Goal: Submit feedback/report problem

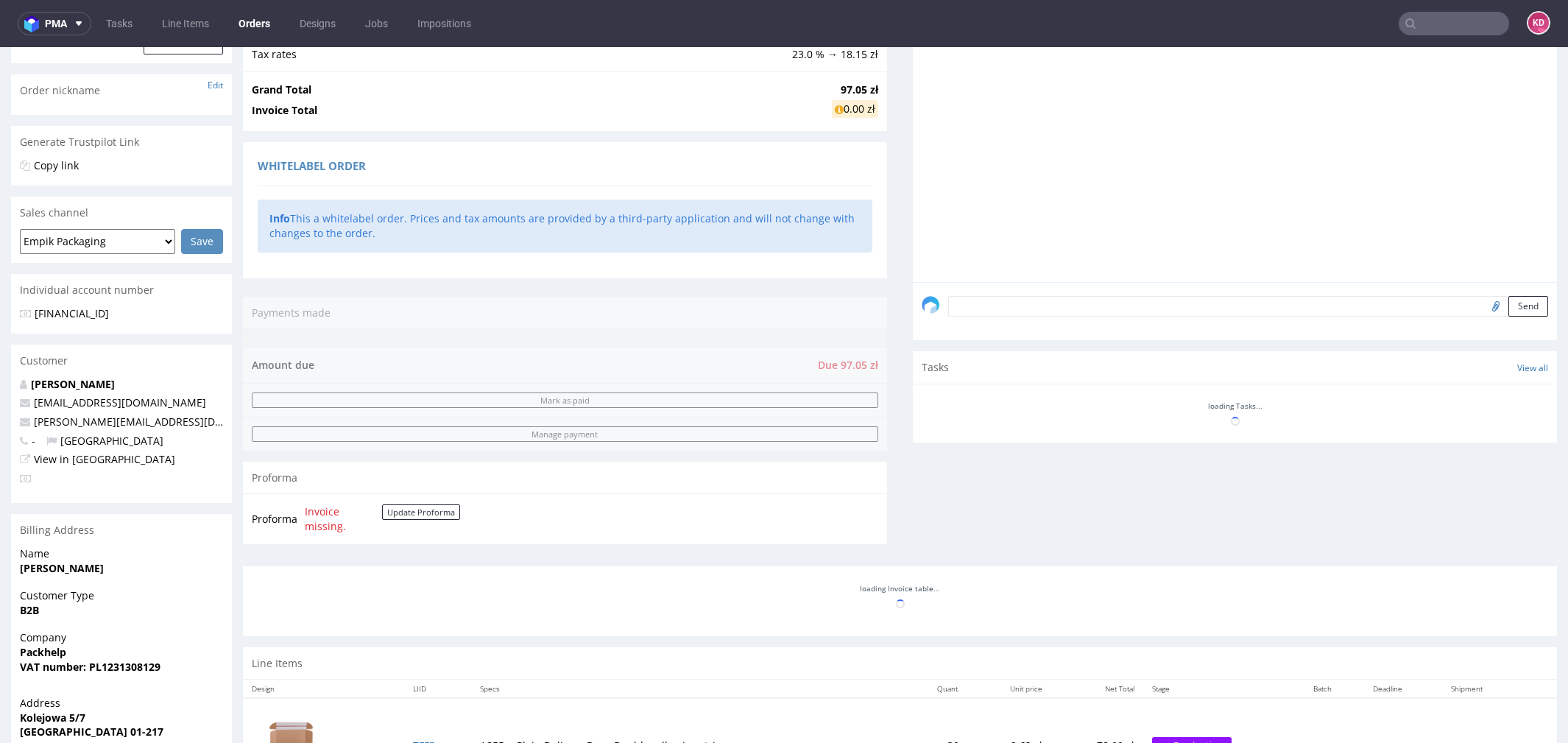
scroll to position [283, 0]
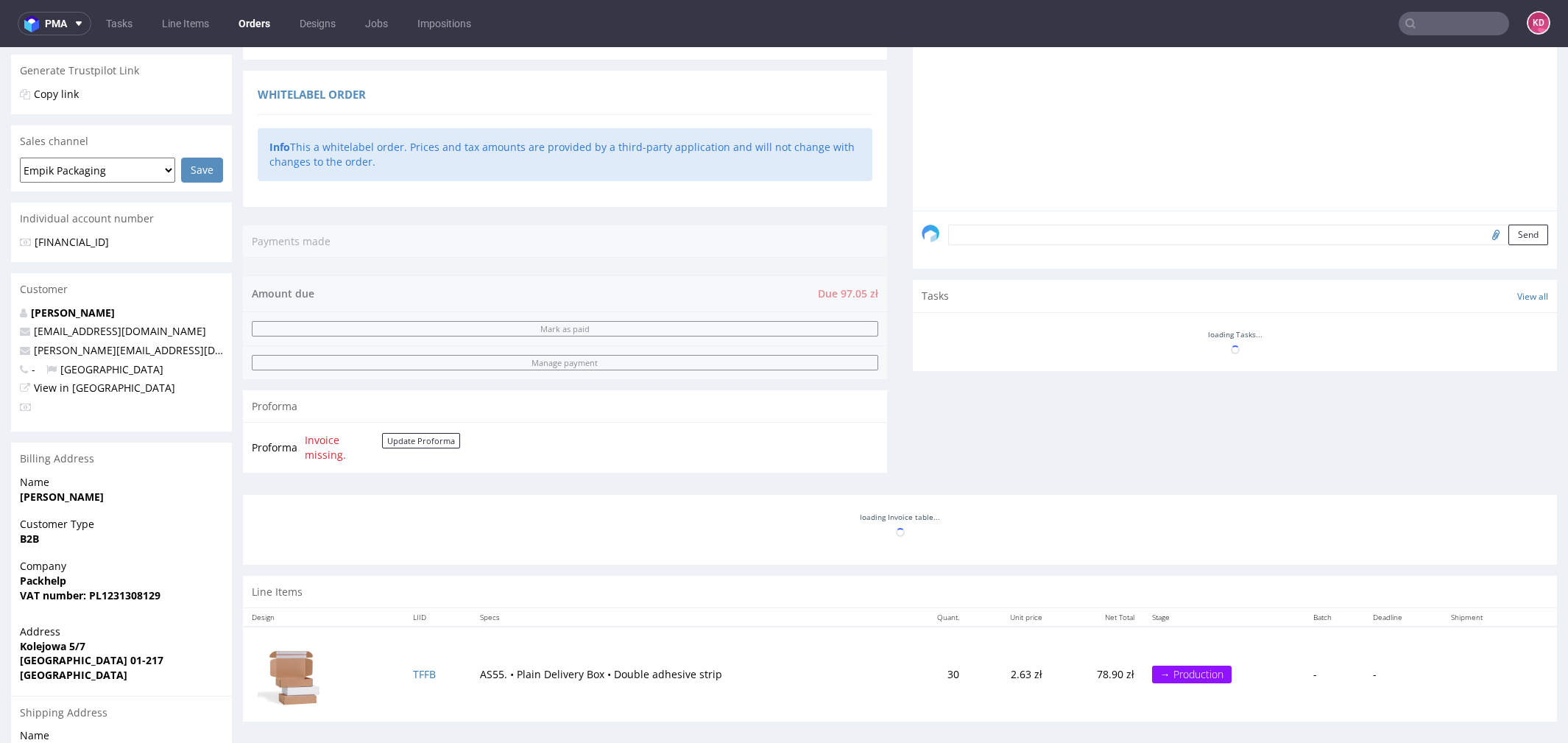
click at [1033, 236] on textarea at bounding box center [1247, 234] width 600 height 20
type textarea "test"
click at [1509, 229] on button "Send" at bounding box center [1528, 234] width 40 height 20
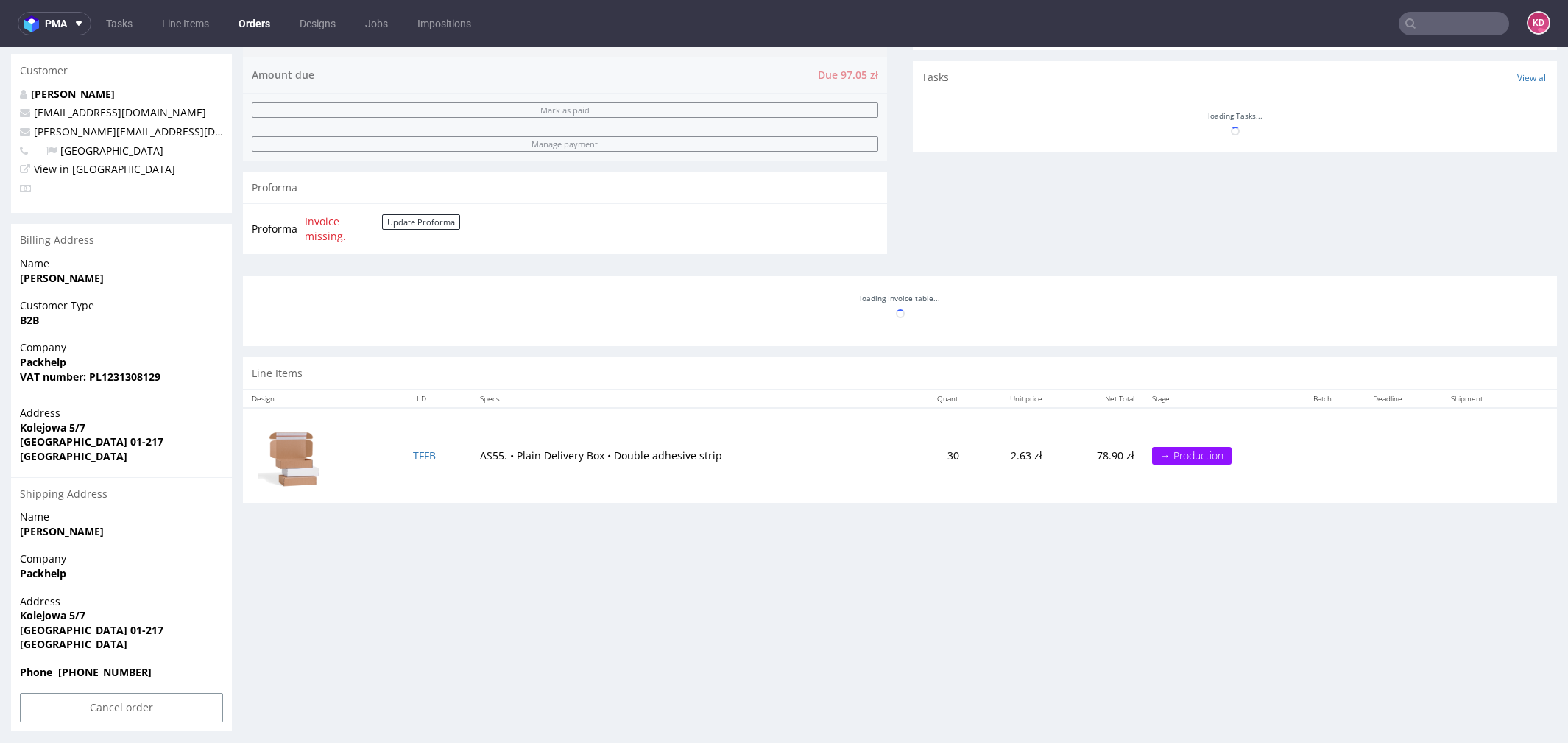
scroll to position [507, 0]
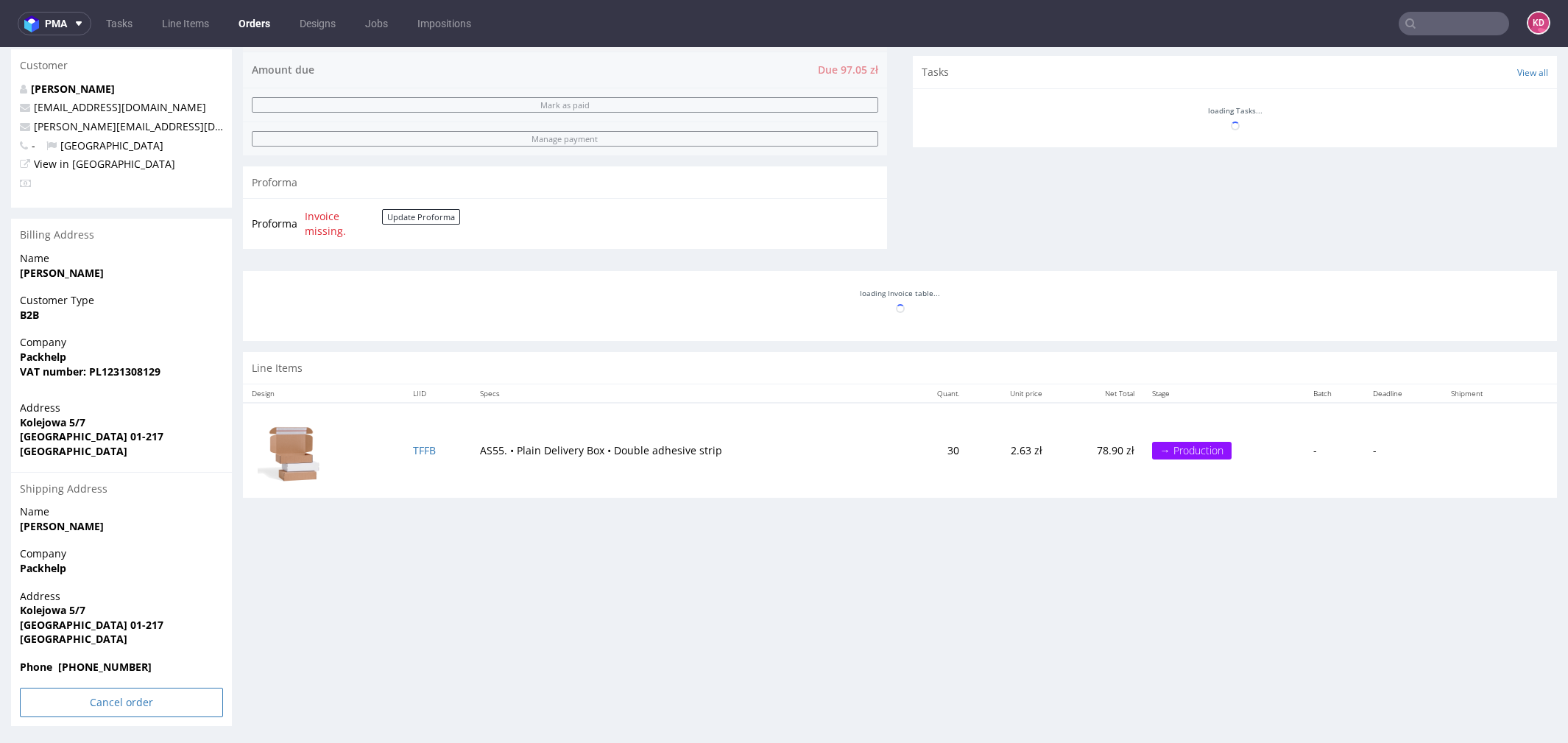
click at [82, 693] on input "Cancel order" at bounding box center [120, 701] width 203 height 29
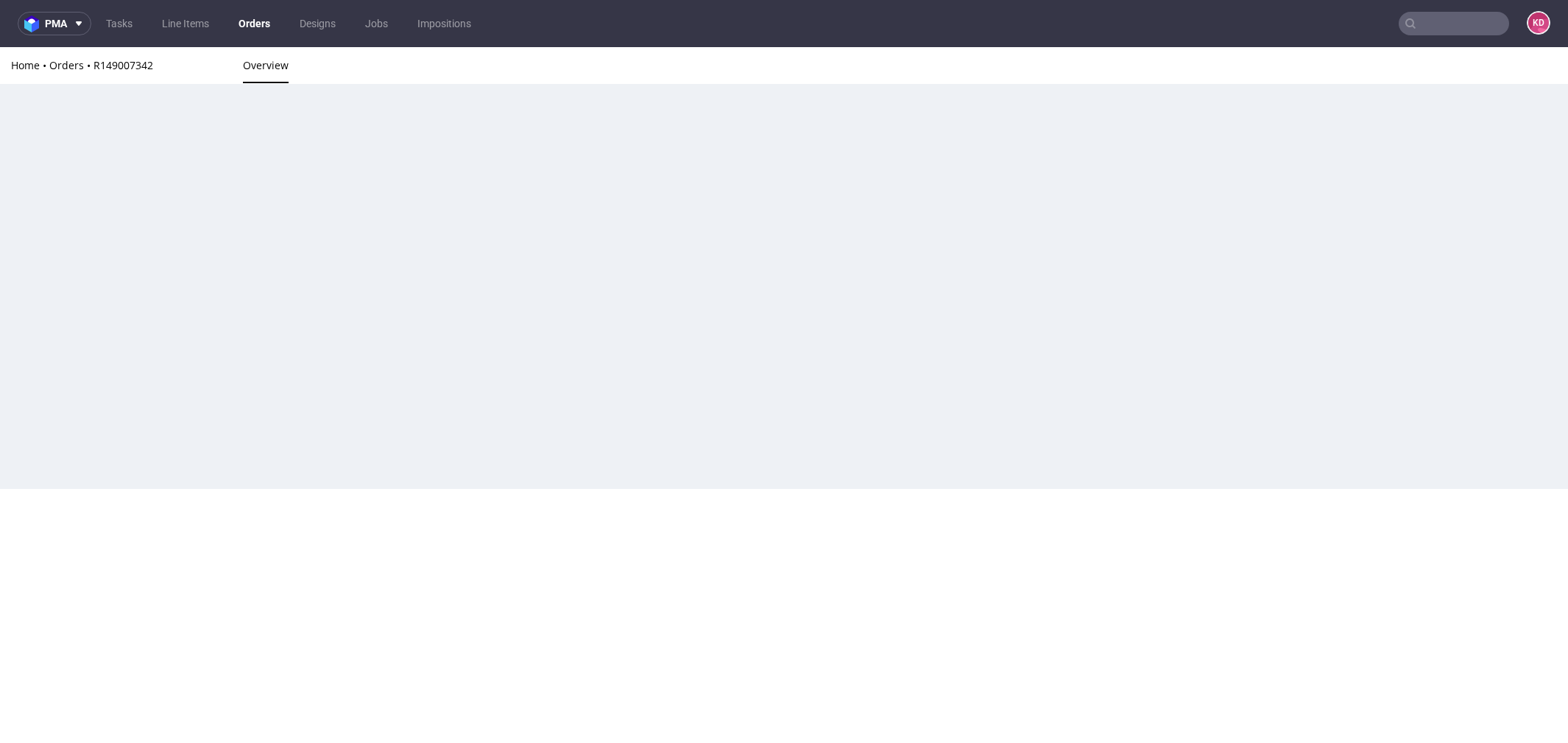
scroll to position [0, 0]
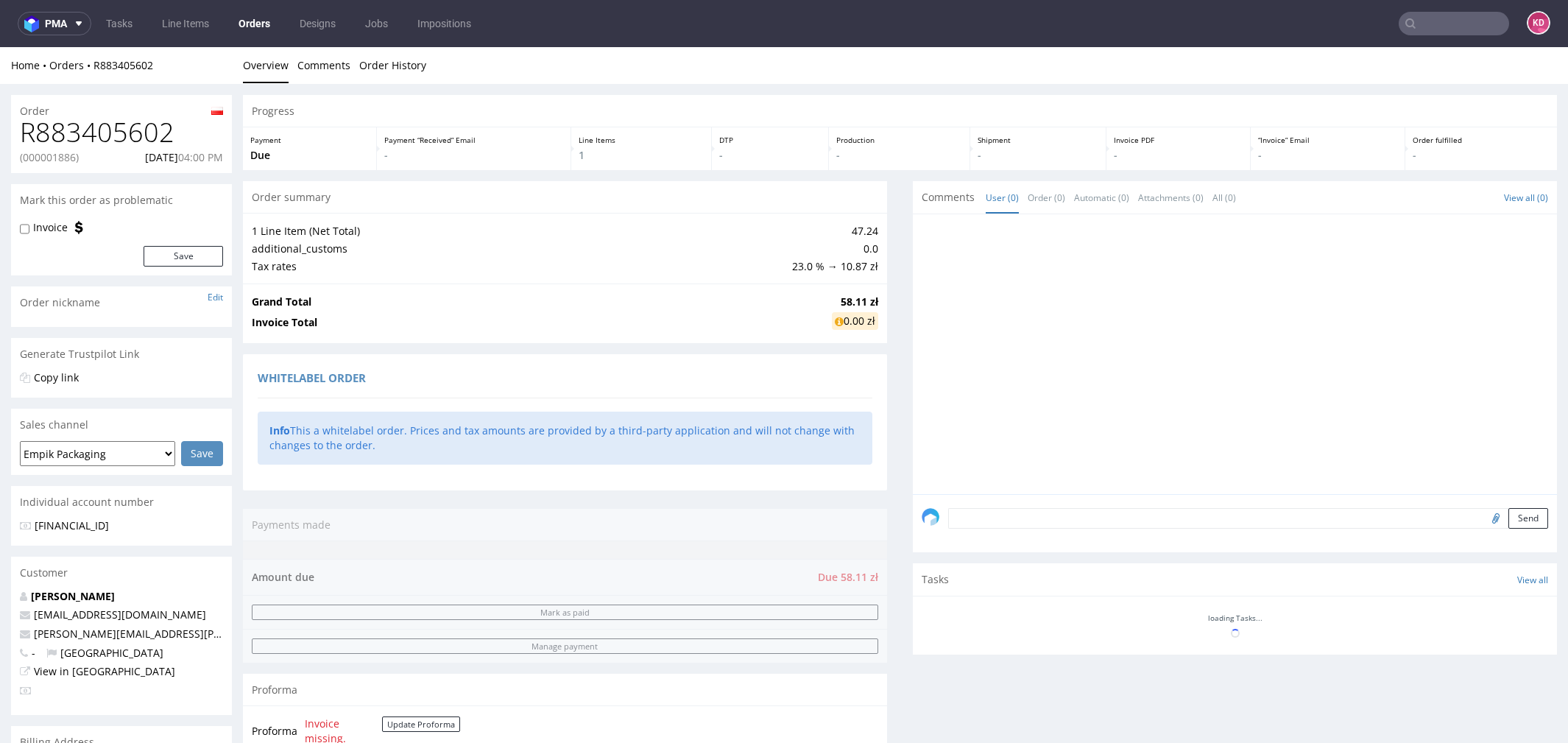
click at [997, 516] on textarea at bounding box center [1247, 517] width 600 height 20
type textarea "test"
click at [1512, 522] on button "Send" at bounding box center [1528, 517] width 40 height 20
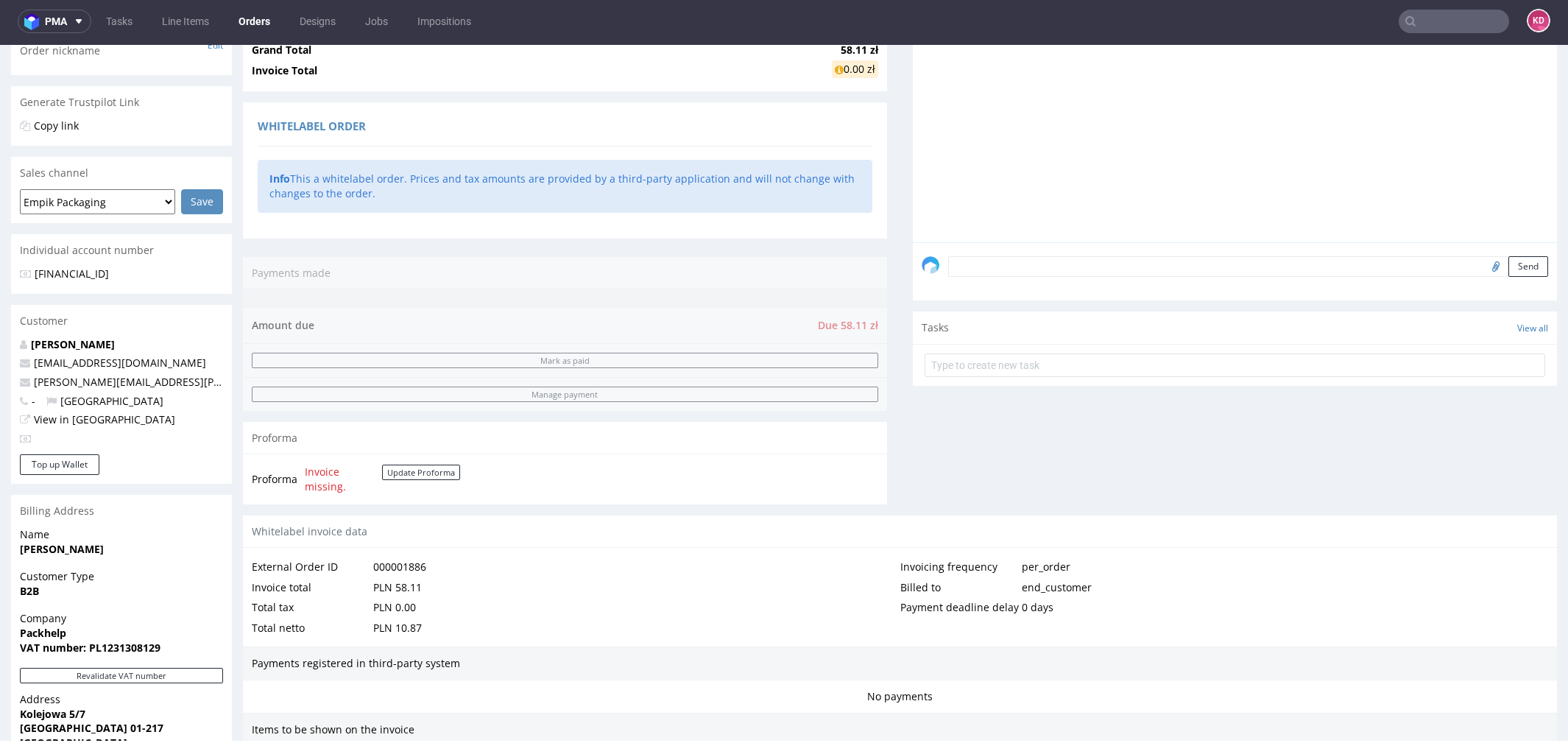
scroll to position [629, 0]
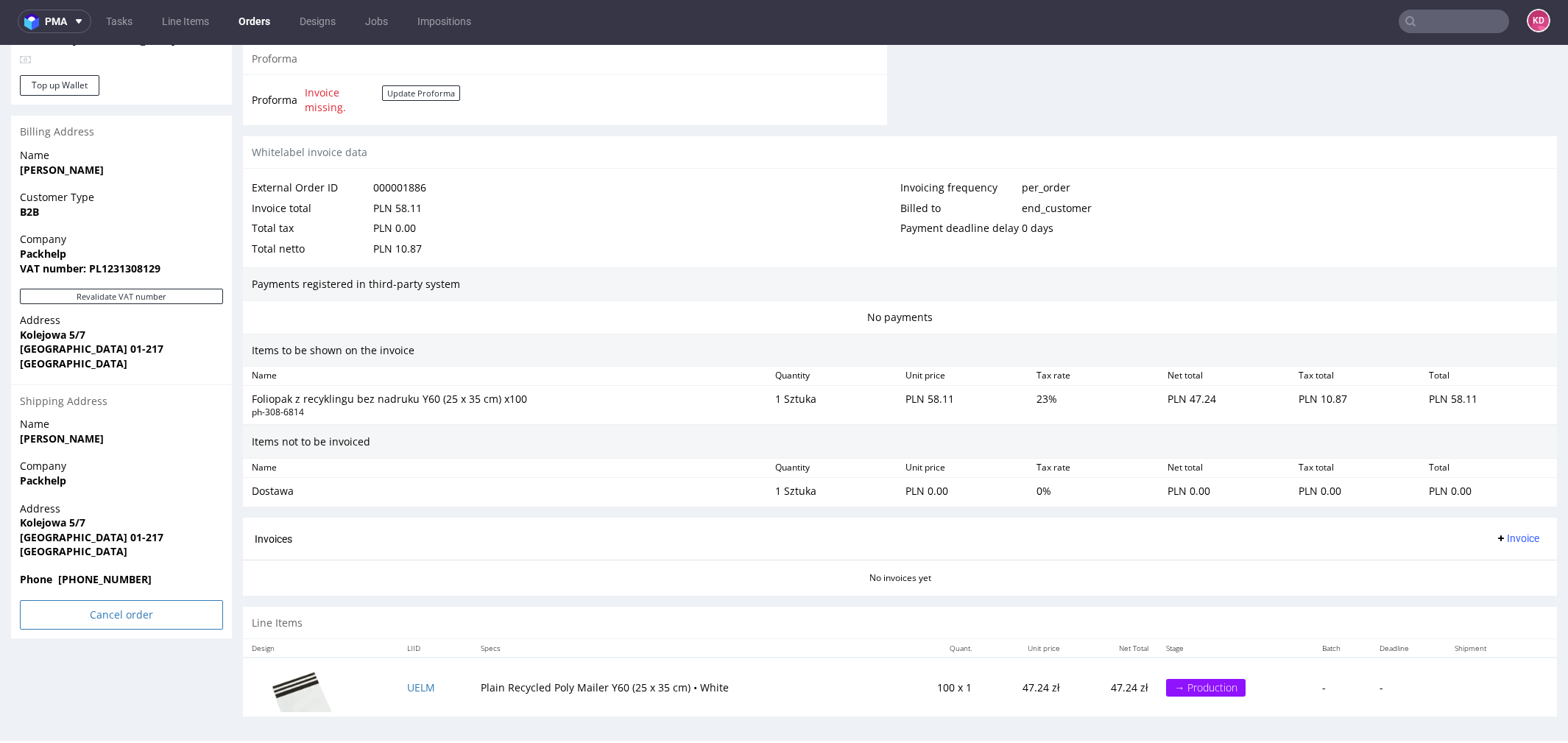
click at [124, 613] on input "Cancel order" at bounding box center [120, 614] width 203 height 29
click at [95, 569] on link "Yes" at bounding box center [98, 574] width 42 height 22
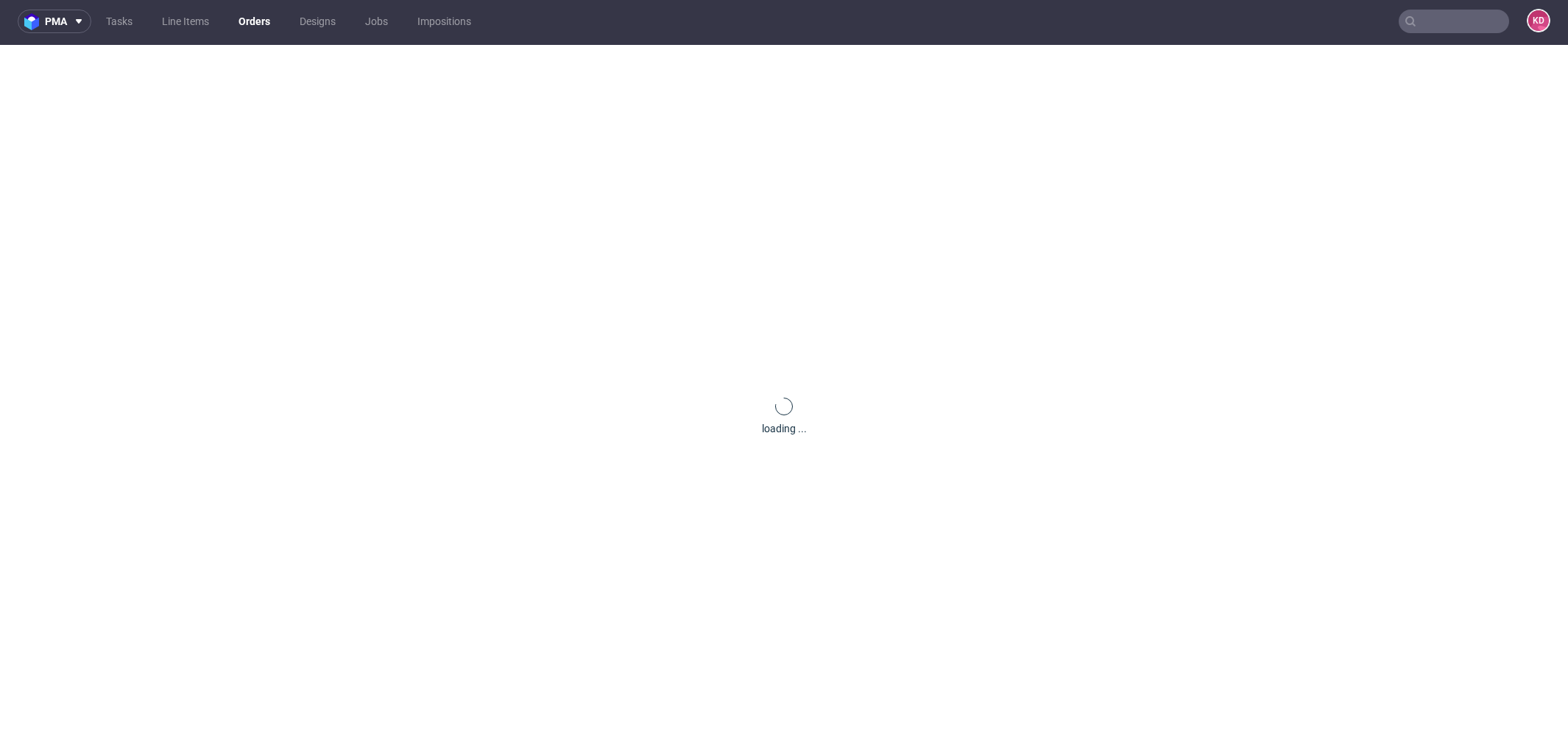
scroll to position [0, 0]
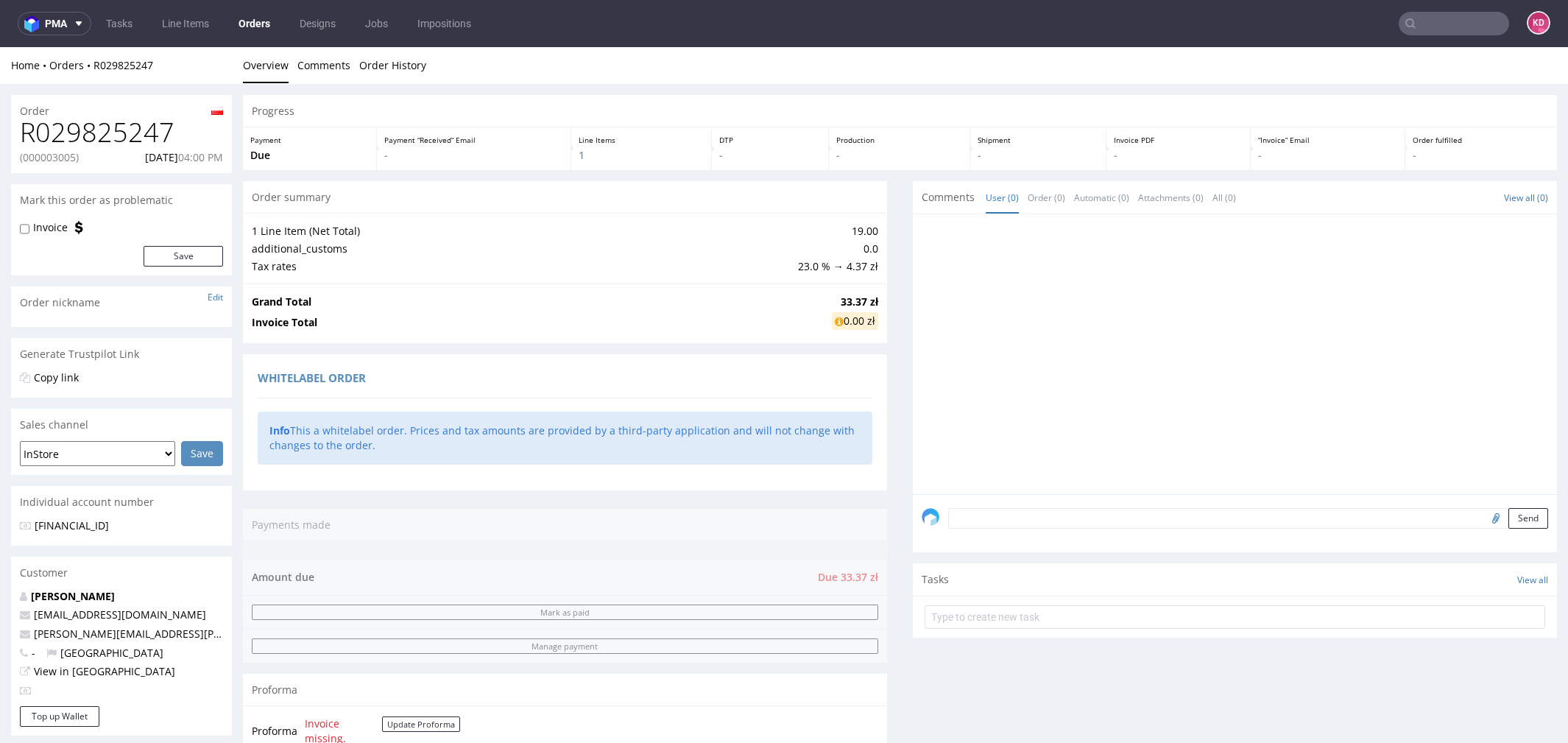
click at [997, 508] on textarea at bounding box center [1247, 517] width 600 height 20
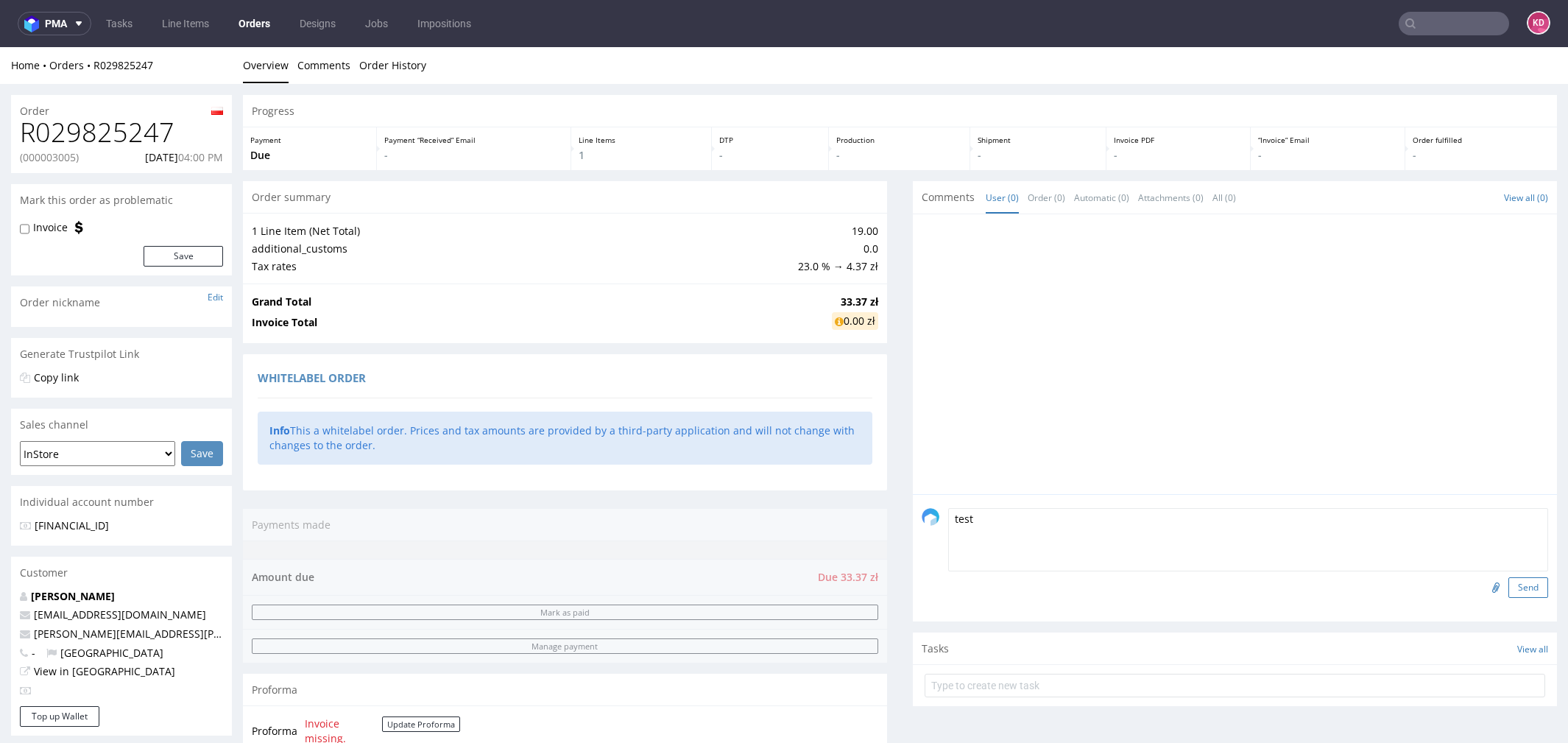
type textarea "test"
click at [1525, 582] on button "Send" at bounding box center [1528, 587] width 40 height 20
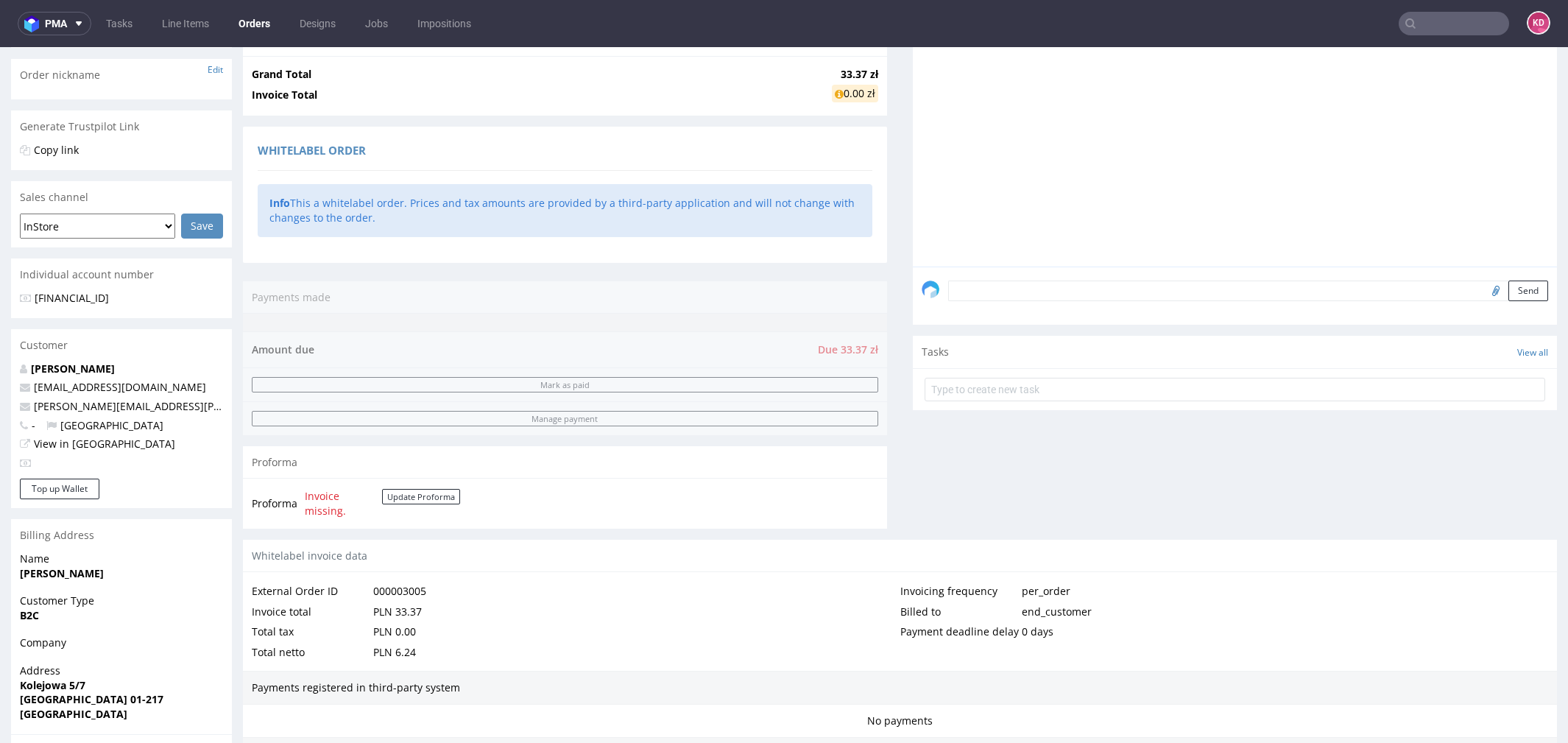
scroll to position [546, 0]
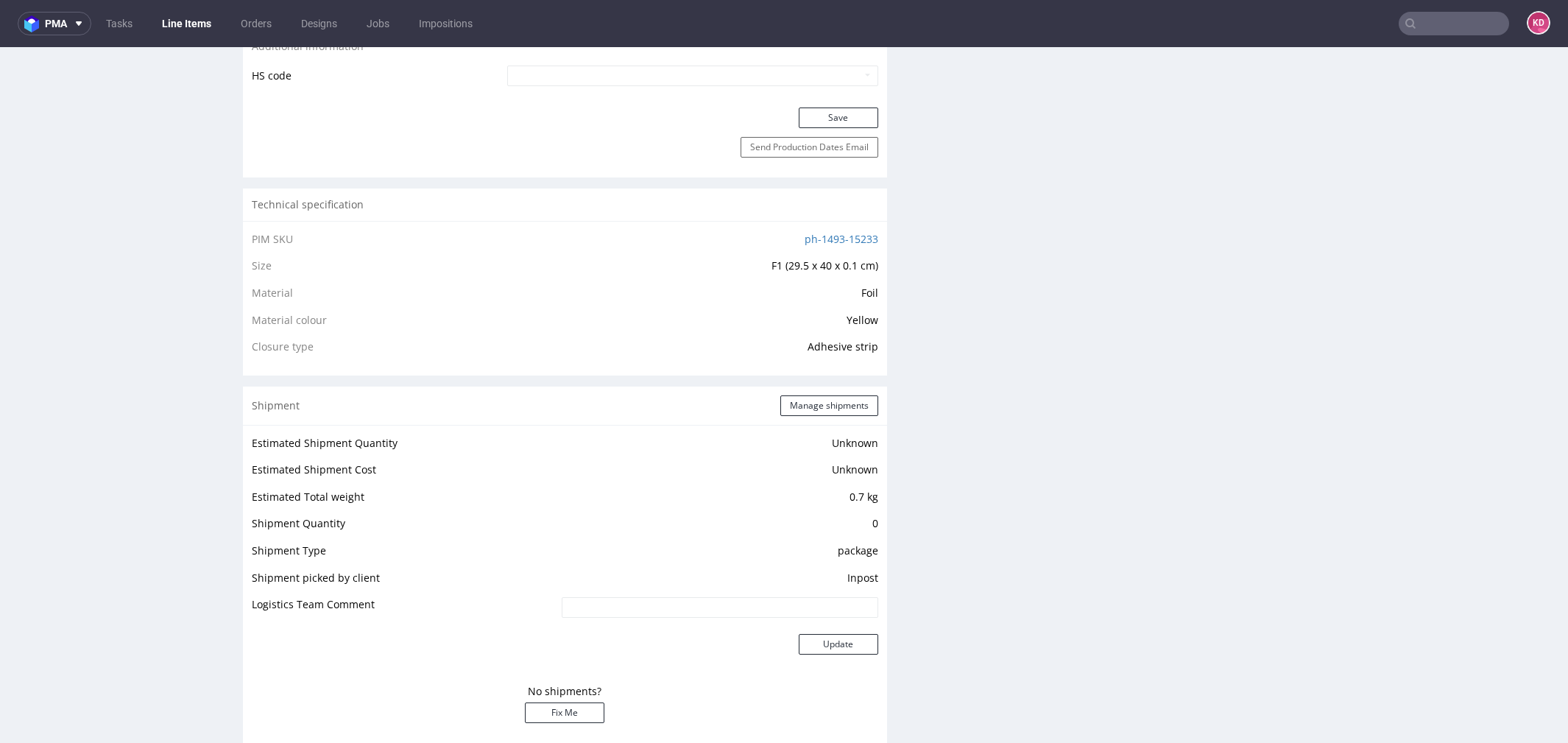
scroll to position [486, 0]
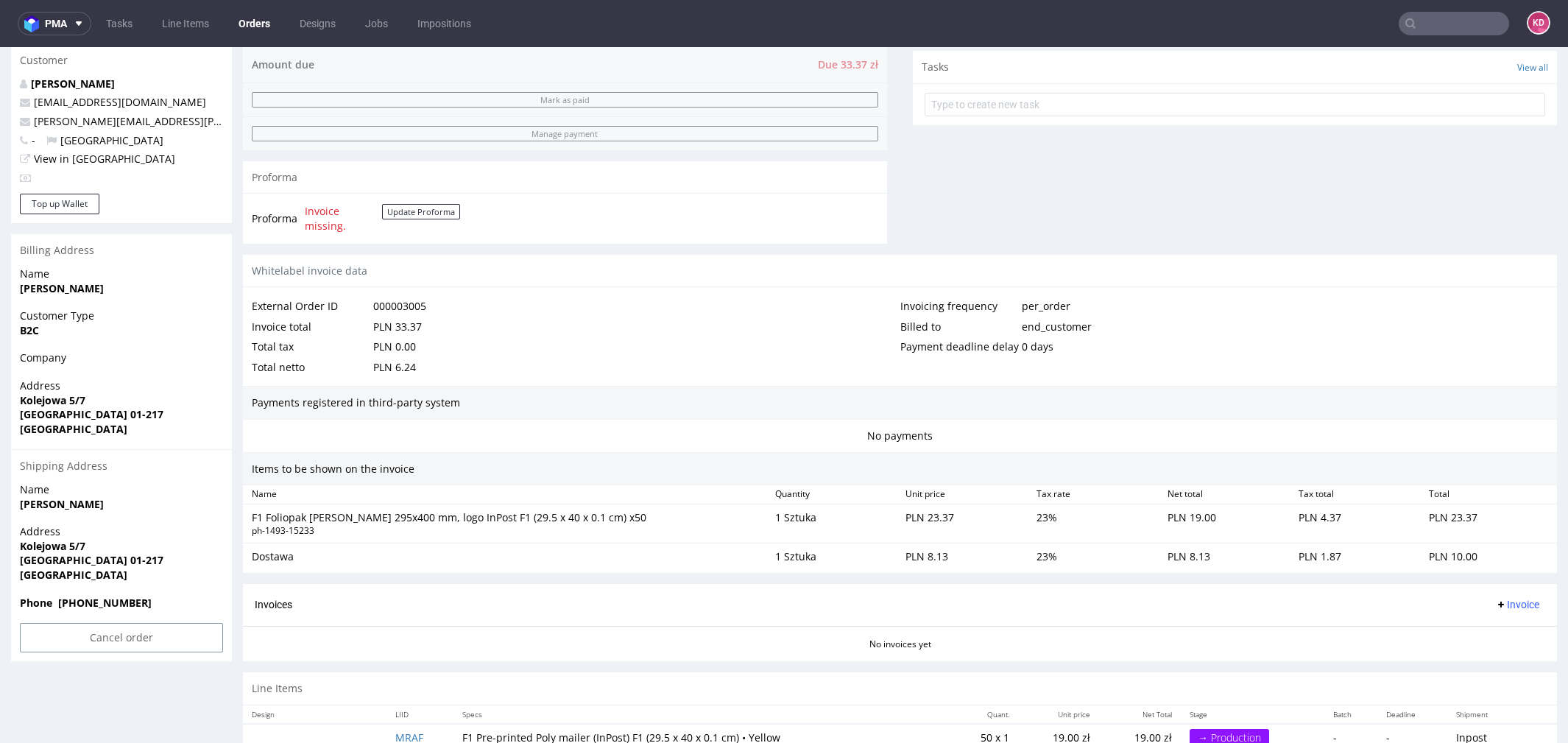
scroll to position [546, 0]
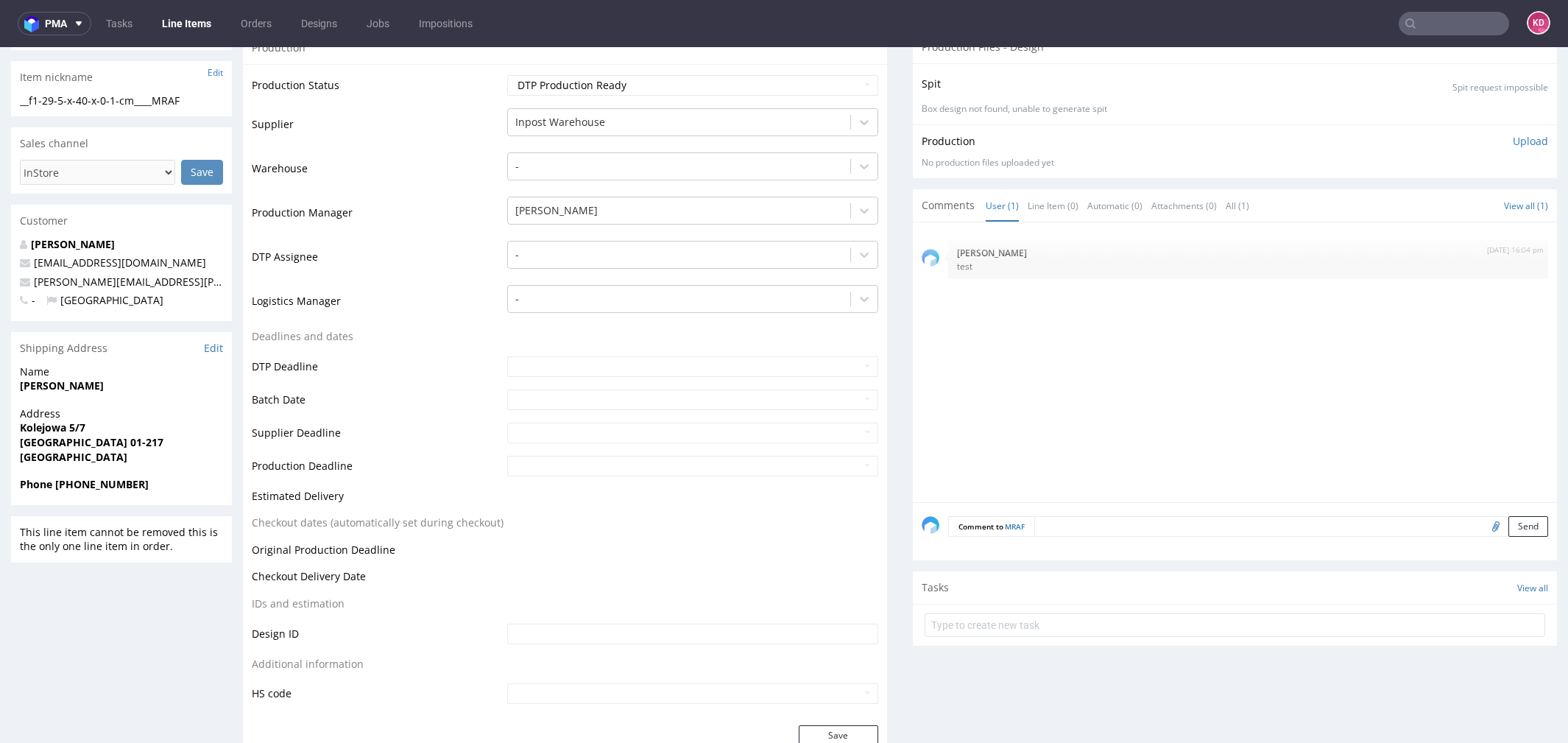
scroll to position [242, 0]
